Goal: Navigation & Orientation: Go to known website

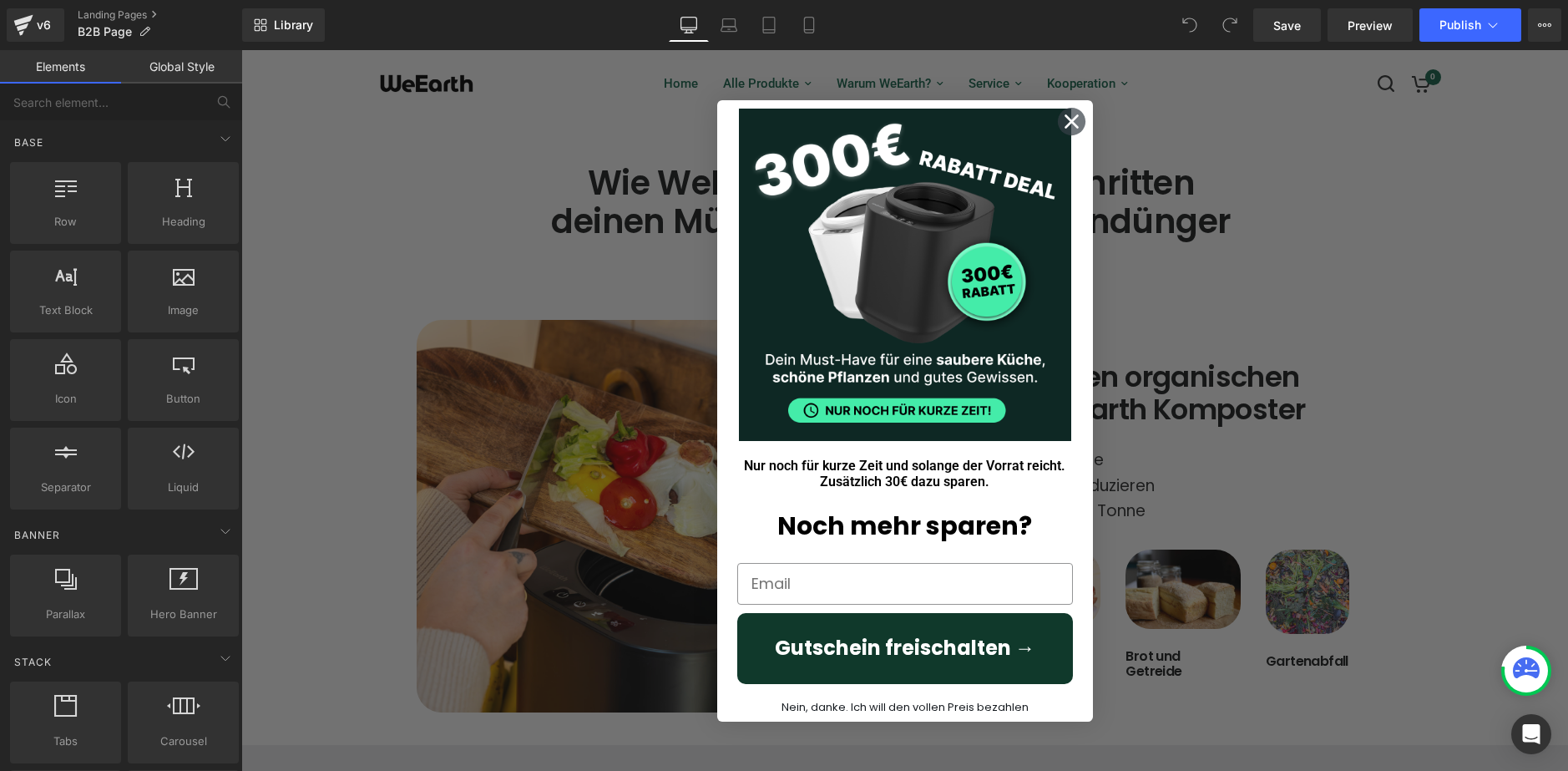
drag, startPoint x: 1301, startPoint y: 424, endPoint x: 1350, endPoint y: 424, distance: 49.0
click at [1304, 424] on div "Close dialog Nur noch für kurze Zeit und solange der Vorrat reicht. Zusätzlich …" at bounding box center [905, 410] width 1327 height 721
